Goal: Task Accomplishment & Management: Use online tool/utility

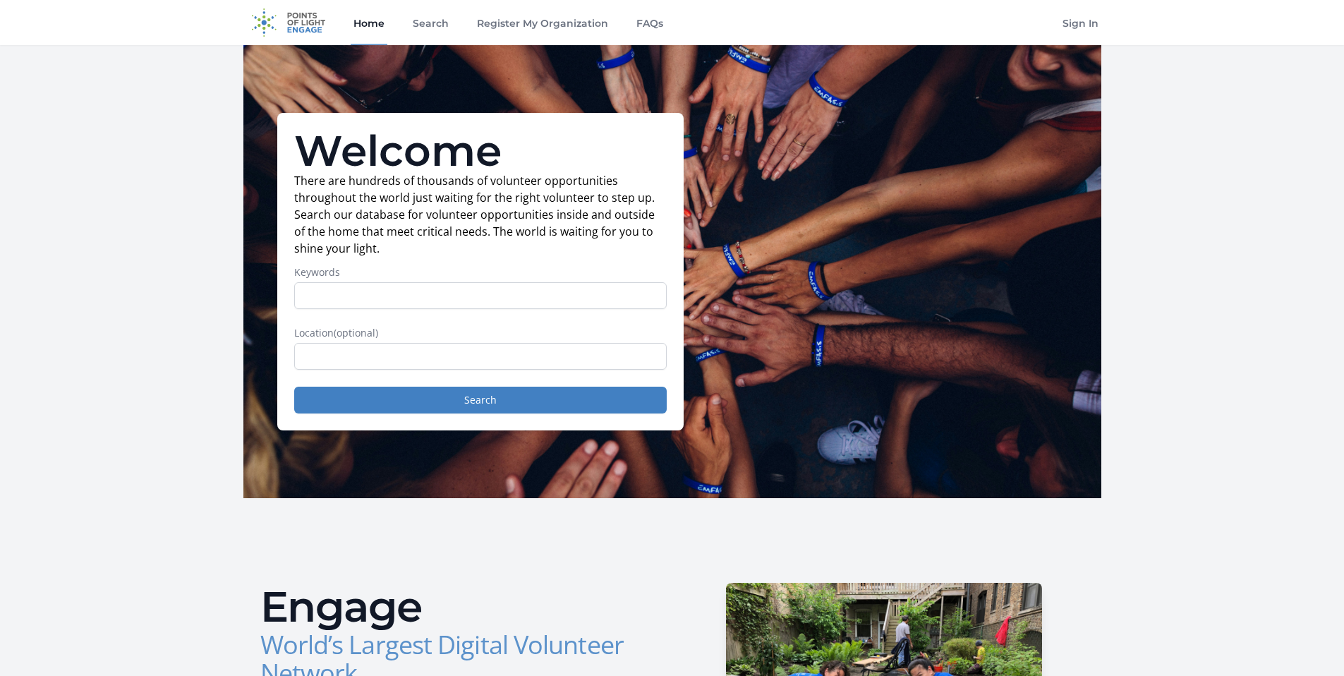
click at [439, 301] on input "Keywords" at bounding box center [480, 295] width 373 height 27
click at [561, 370] on form "Keywords Location (optional) Search" at bounding box center [480, 339] width 373 height 148
click at [561, 368] on input "text" at bounding box center [480, 356] width 373 height 27
type input "remote"
click at [294, 387] on button "Search" at bounding box center [480, 400] width 373 height 27
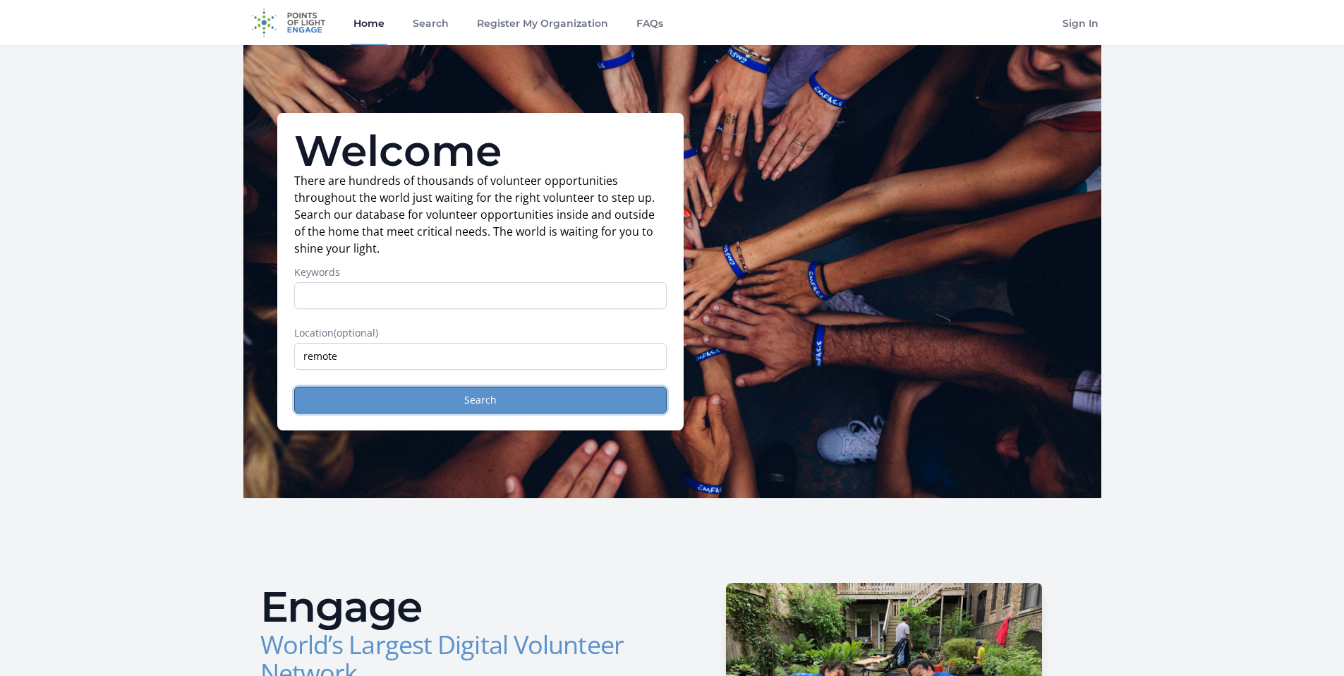
click at [522, 394] on button "Search" at bounding box center [480, 400] width 373 height 27
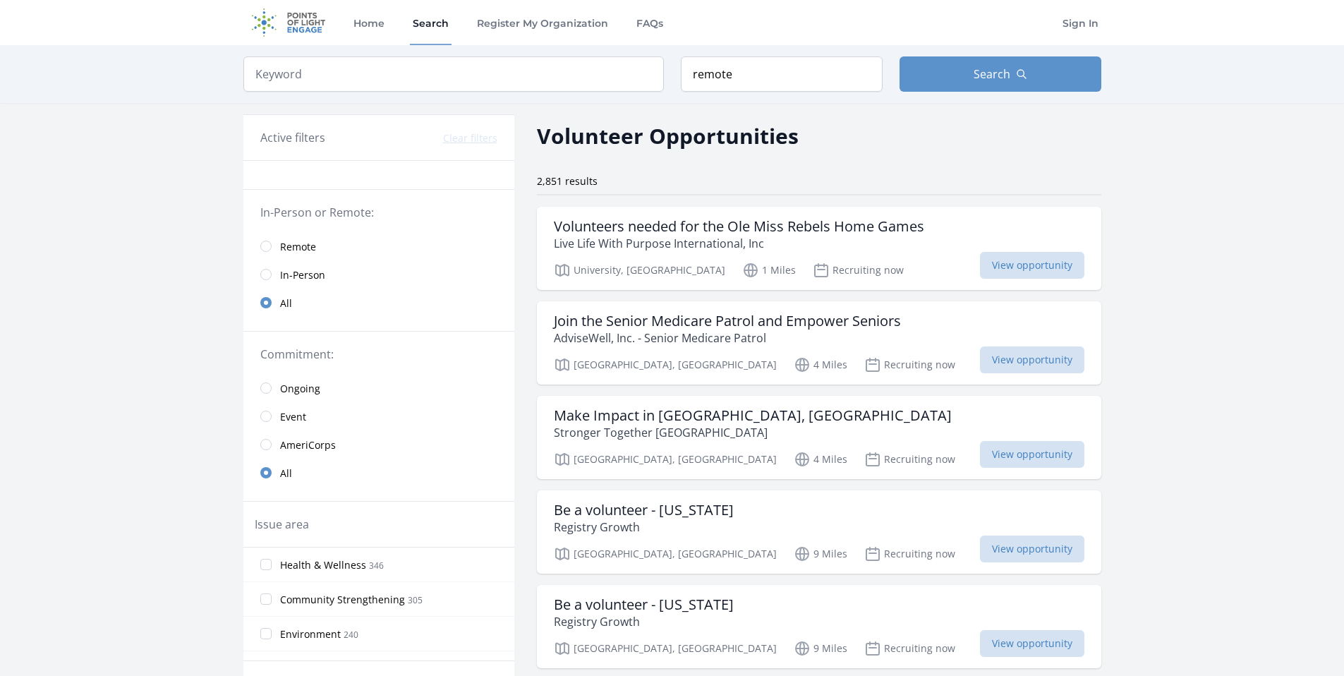
click at [272, 247] on link "Remote" at bounding box center [378, 246] width 271 height 28
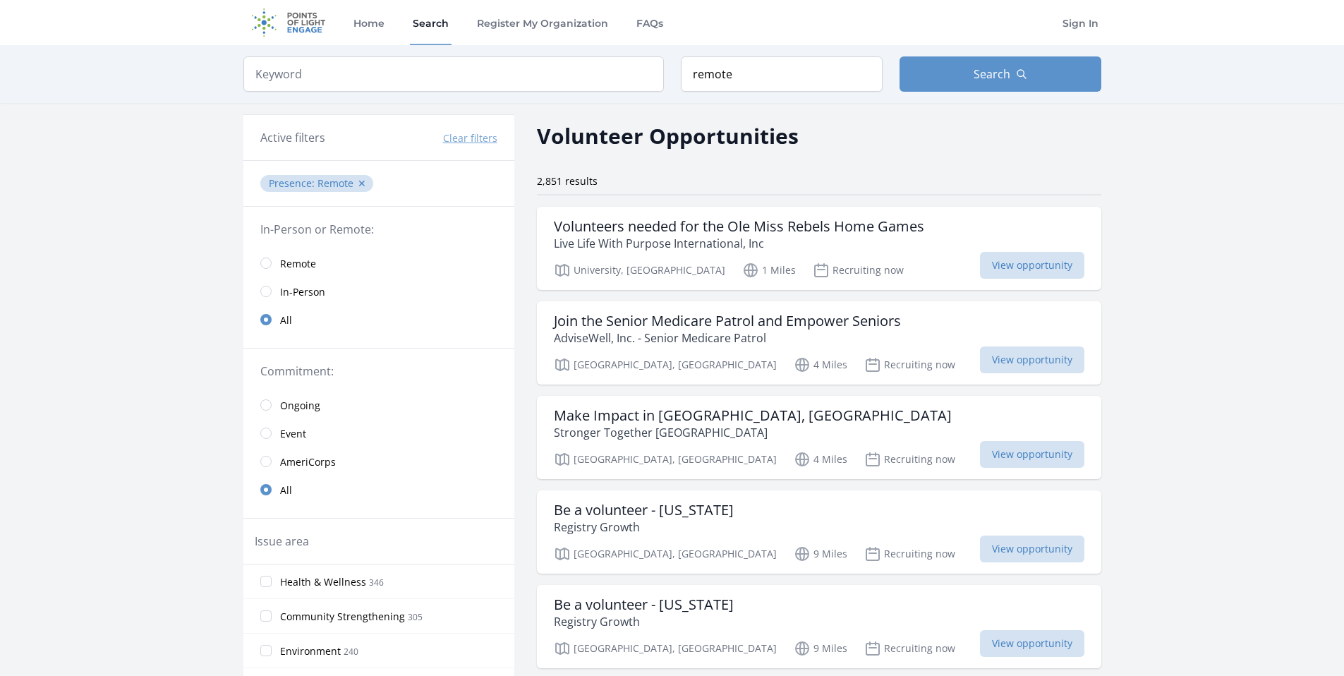
click at [282, 260] on span "Remote" at bounding box center [298, 264] width 36 height 14
click at [270, 259] on link "Remote" at bounding box center [378, 263] width 271 height 28
click at [358, 186] on button "✕" at bounding box center [362, 183] width 8 height 14
click at [464, 134] on button "Clear filters" at bounding box center [470, 138] width 54 height 14
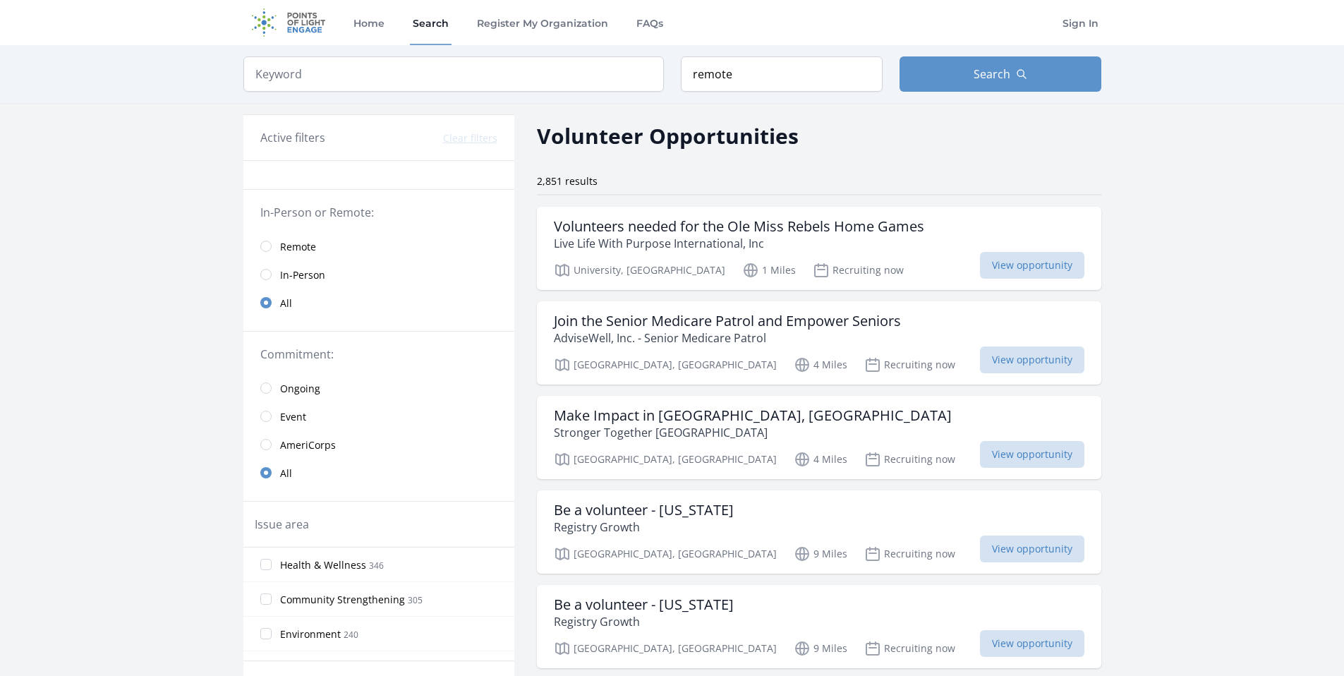
click at [286, 248] on span "Remote" at bounding box center [298, 247] width 36 height 14
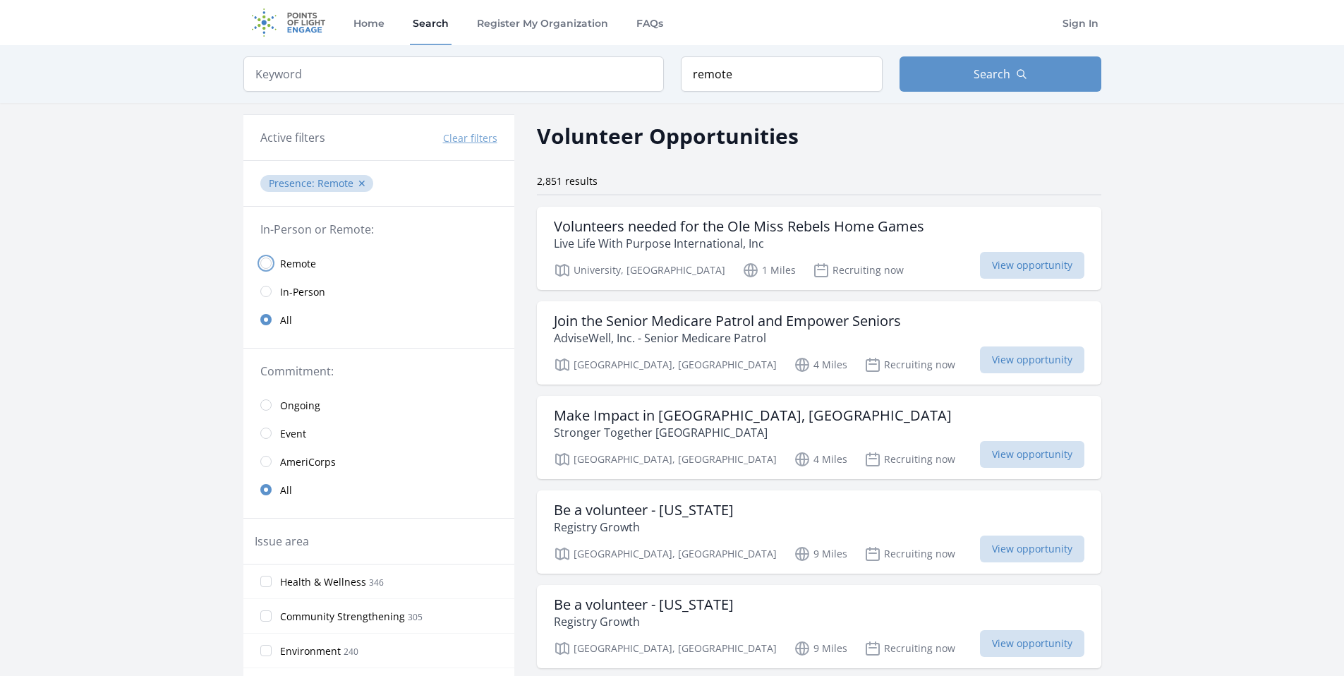
click at [269, 260] on input "radio" at bounding box center [265, 263] width 11 height 11
